Goal: Task Accomplishment & Management: Manage account settings

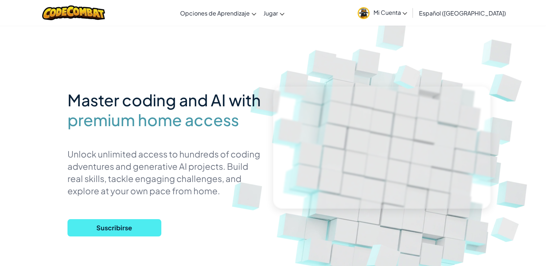
click at [389, 11] on link "Mi Cuenta" at bounding box center [382, 12] width 57 height 23
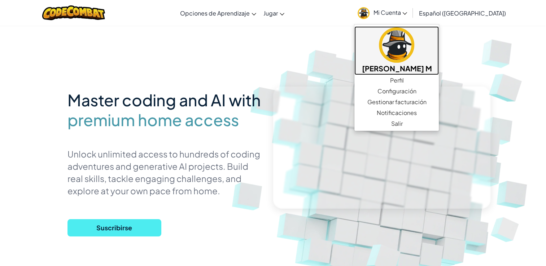
click at [404, 57] on img at bounding box center [396, 44] width 35 height 35
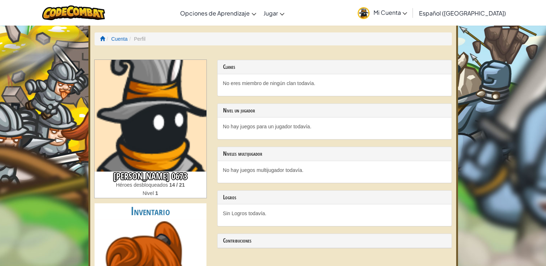
click at [307, 80] on p "No eres miembro de ningún clan todavía." at bounding box center [334, 83] width 223 height 7
drag, startPoint x: 307, startPoint y: 80, endPoint x: 290, endPoint y: 75, distance: 17.9
click at [290, 75] on div "No eres miembro de ningún clan todavía." at bounding box center [335, 85] width 234 height 22
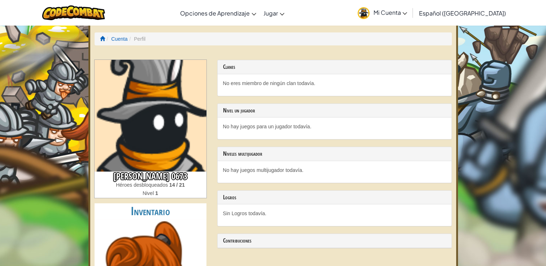
drag, startPoint x: 290, startPoint y: 75, endPoint x: 280, endPoint y: 71, distance: 10.9
click at [280, 71] on div "Clanes" at bounding box center [335, 67] width 234 height 14
click at [121, 40] on link "Cuenta" at bounding box center [119, 39] width 16 height 6
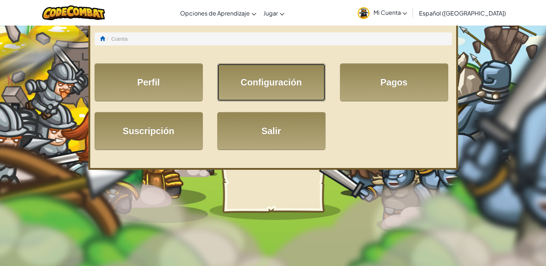
click at [231, 75] on link "Configuración" at bounding box center [271, 83] width 108 height 38
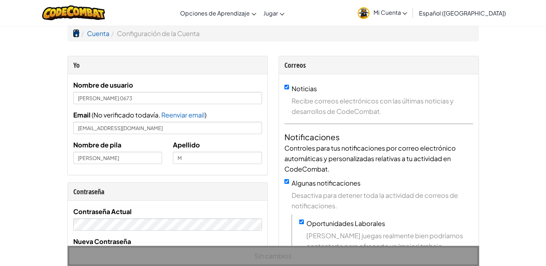
click at [78, 31] on span at bounding box center [76, 33] width 6 height 6
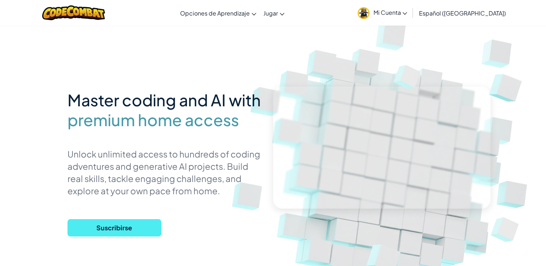
click at [391, 11] on span "Mi Cuenta" at bounding box center [390, 13] width 34 height 8
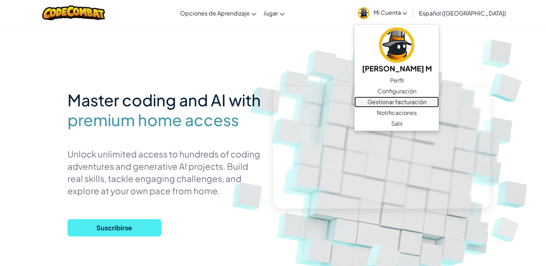
click at [416, 103] on link "Gestionar facturación" at bounding box center [396, 102] width 84 height 11
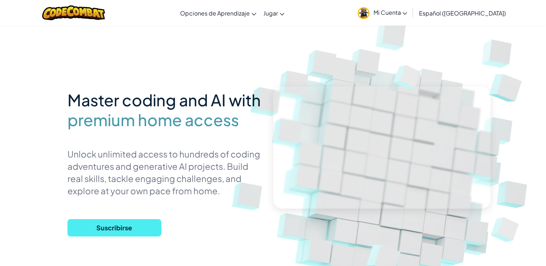
click at [407, 14] on span "Mi Cuenta" at bounding box center [390, 13] width 34 height 8
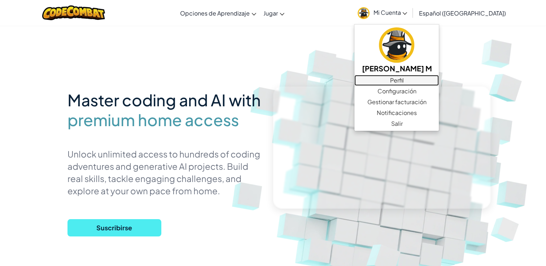
click at [408, 82] on link "Perfil" at bounding box center [396, 80] width 84 height 11
